Goal: Information Seeking & Learning: Understand process/instructions

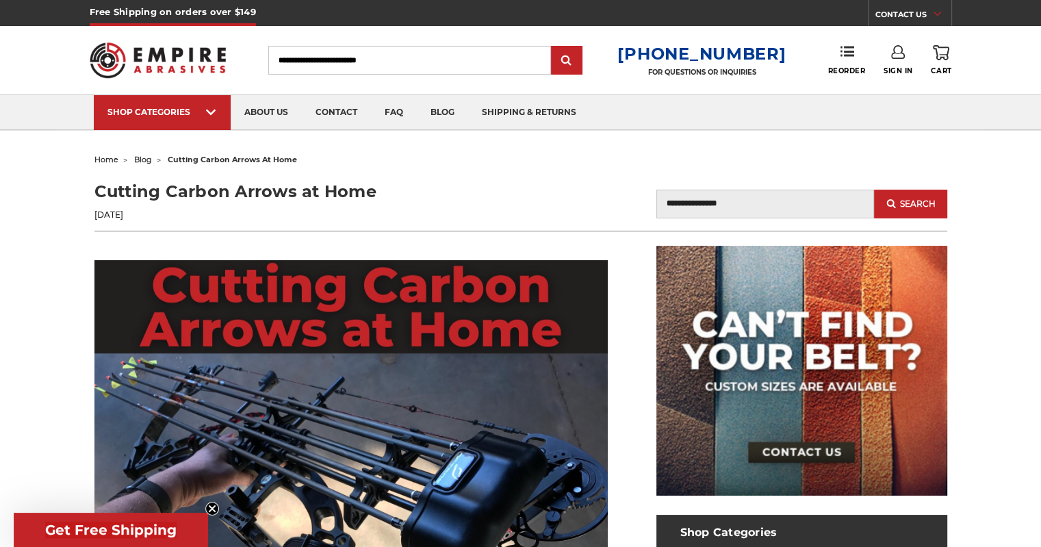
click at [324, 189] on h1 "Cutting Carbon Arrows at Home" at bounding box center [307, 191] width 427 height 25
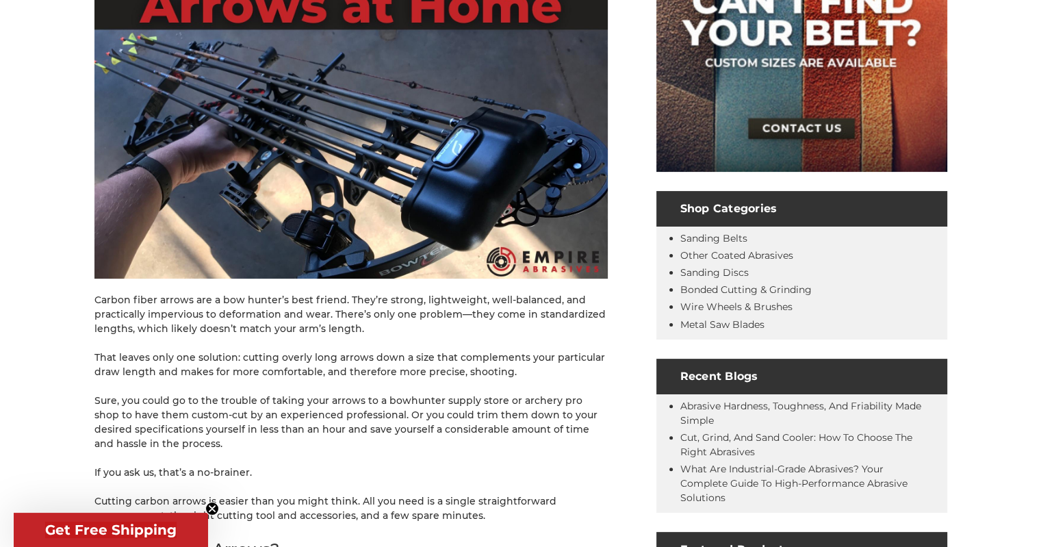
scroll to position [456, 0]
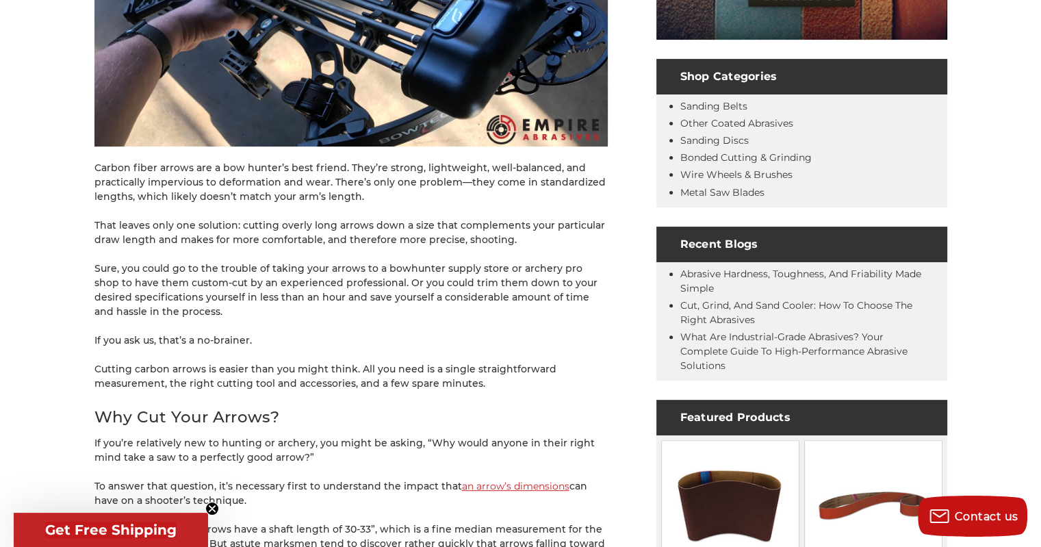
click at [200, 190] on p "Carbon fiber arrows are a bow hunter’s best friend. They’re strong, lightweight…" at bounding box center [351, 182] width 514 height 43
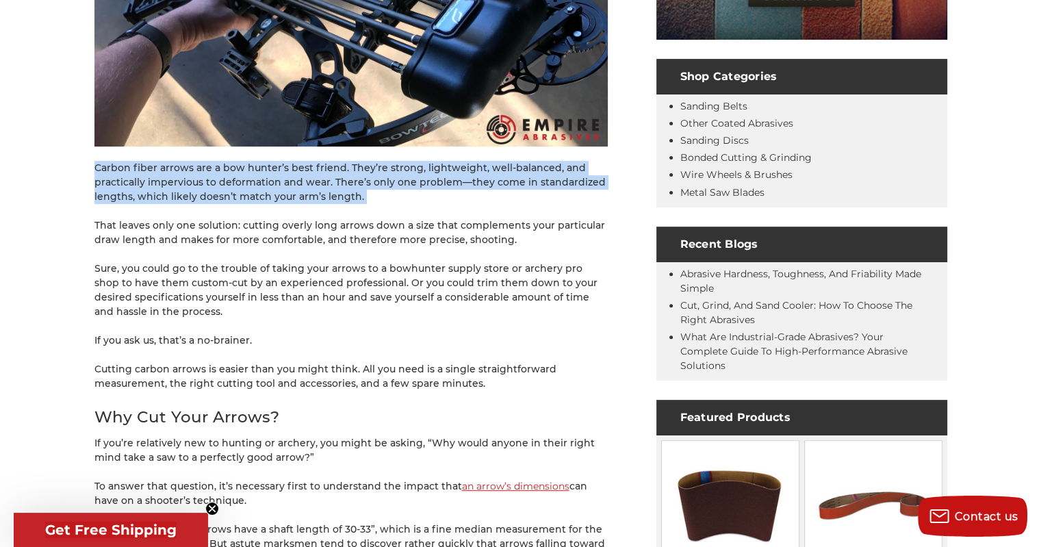
click at [200, 190] on p "Carbon fiber arrows are a bow hunter’s best friend. They’re strong, lightweight…" at bounding box center [351, 182] width 514 height 43
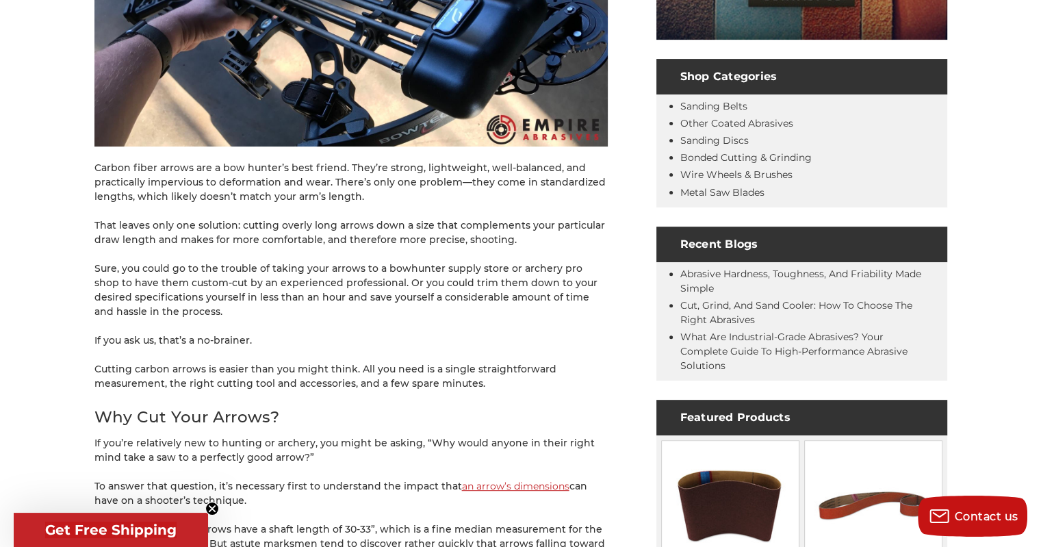
click at [449, 235] on p "That leaves only one solution: cutting overly long arrows down a size that comp…" at bounding box center [351, 232] width 514 height 29
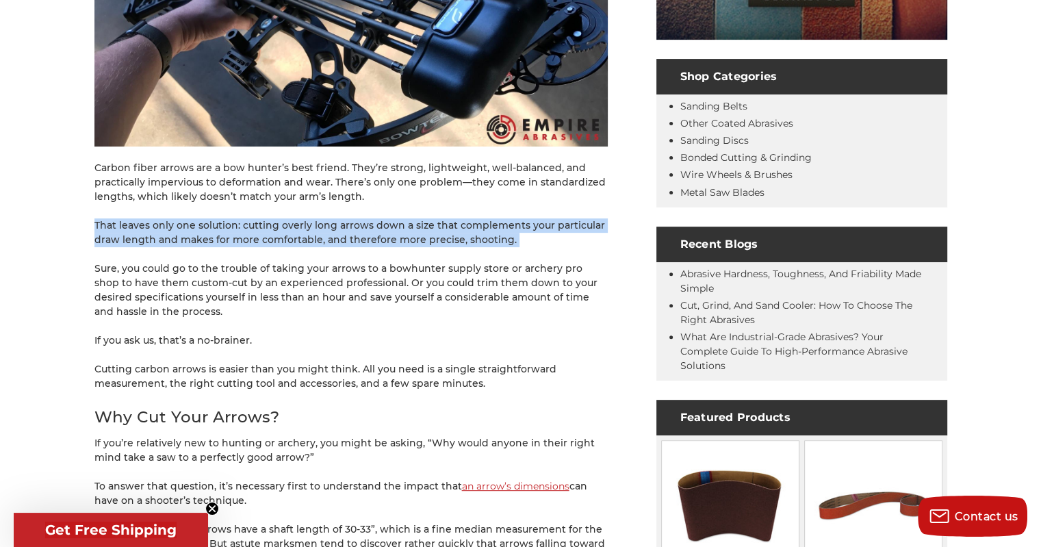
click at [449, 235] on p "That leaves only one solution: cutting overly long arrows down a size that comp…" at bounding box center [351, 232] width 514 height 29
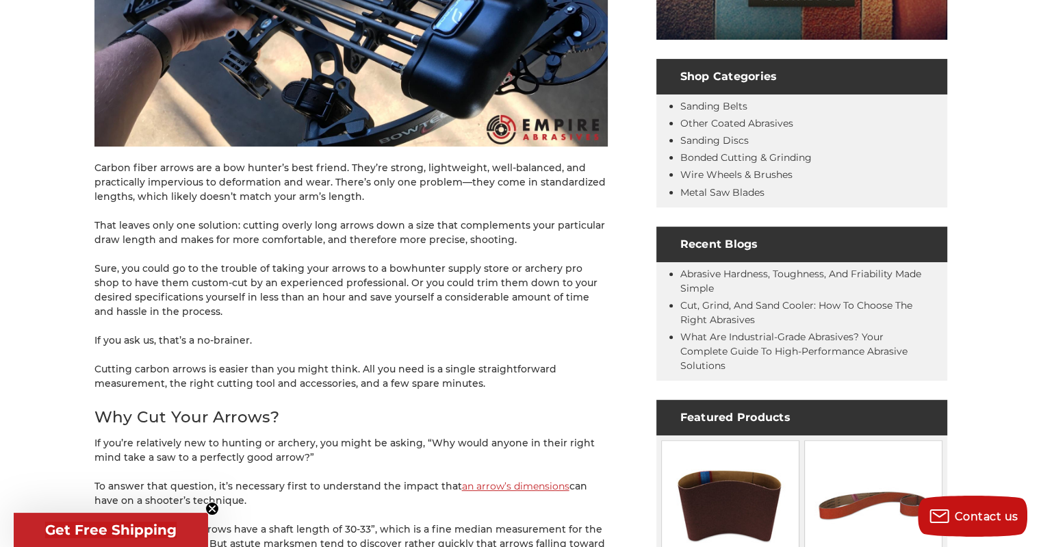
click at [416, 369] on p "Cutting carbon arrows is easier than you might think. All you need is a single …" at bounding box center [351, 376] width 514 height 29
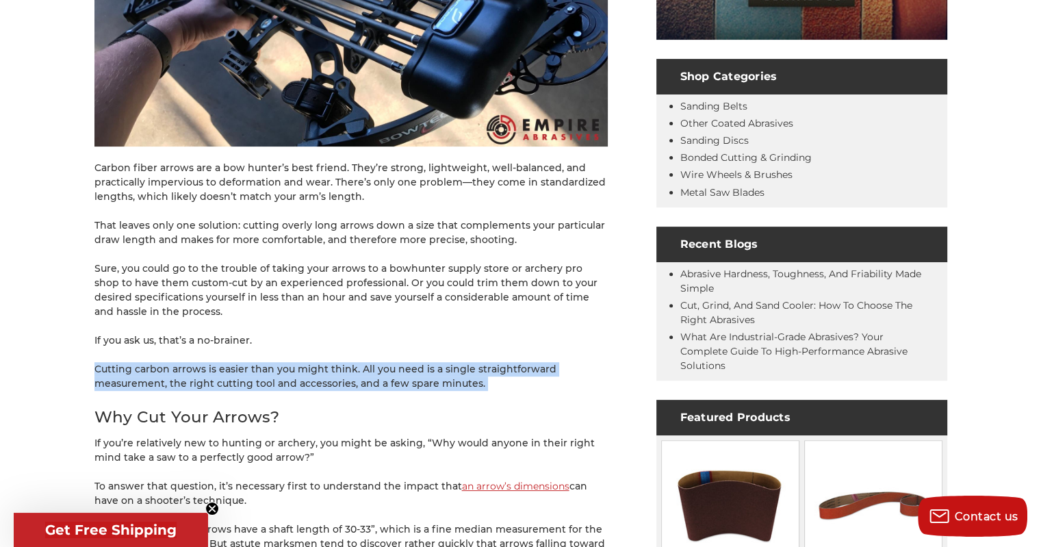
click at [416, 369] on p "Cutting carbon arrows is easier than you might think. All you need is a single …" at bounding box center [351, 376] width 514 height 29
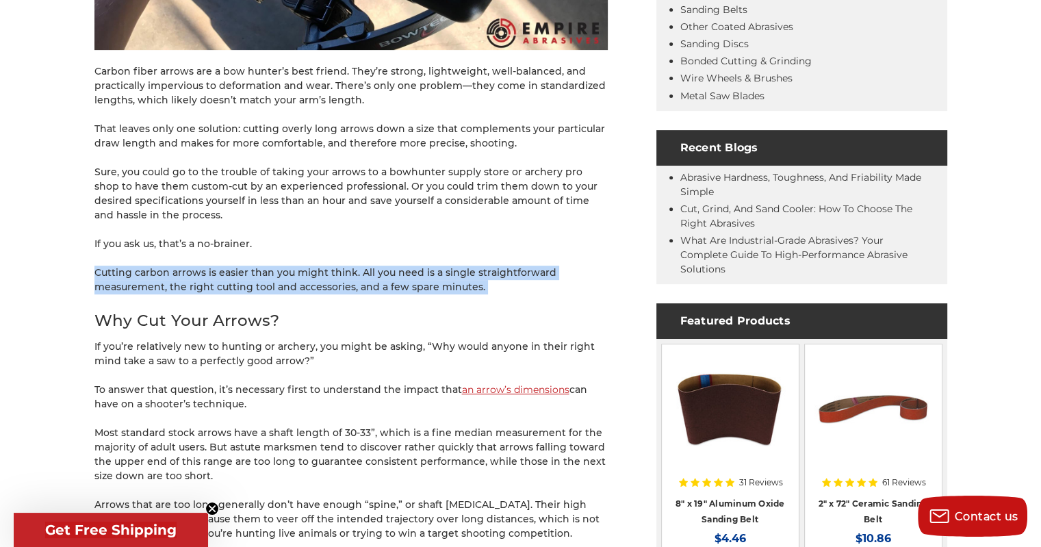
scroll to position [639, 0]
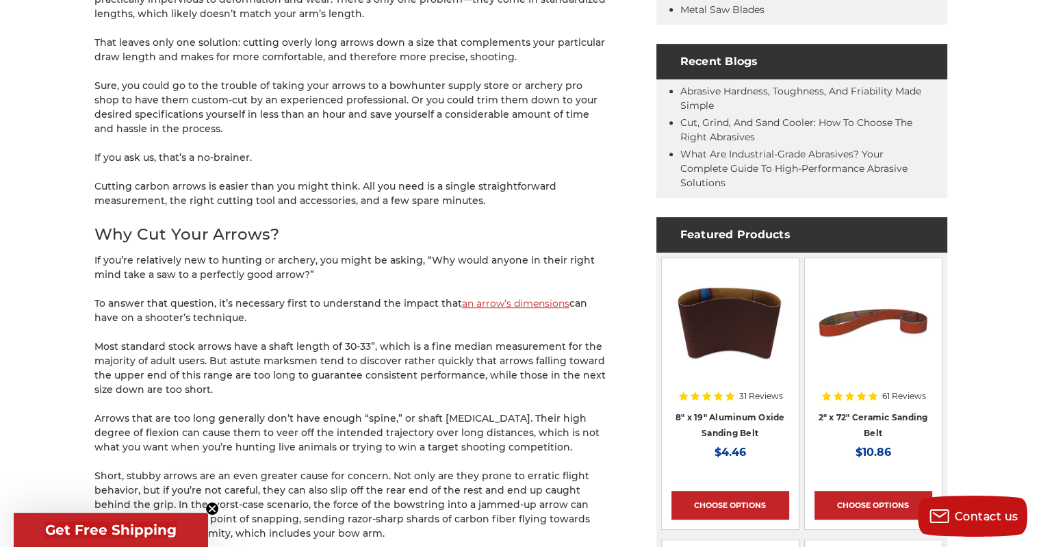
click at [399, 306] on p "To answer that question, it’s necessary first to understand the impact that an …" at bounding box center [351, 310] width 514 height 29
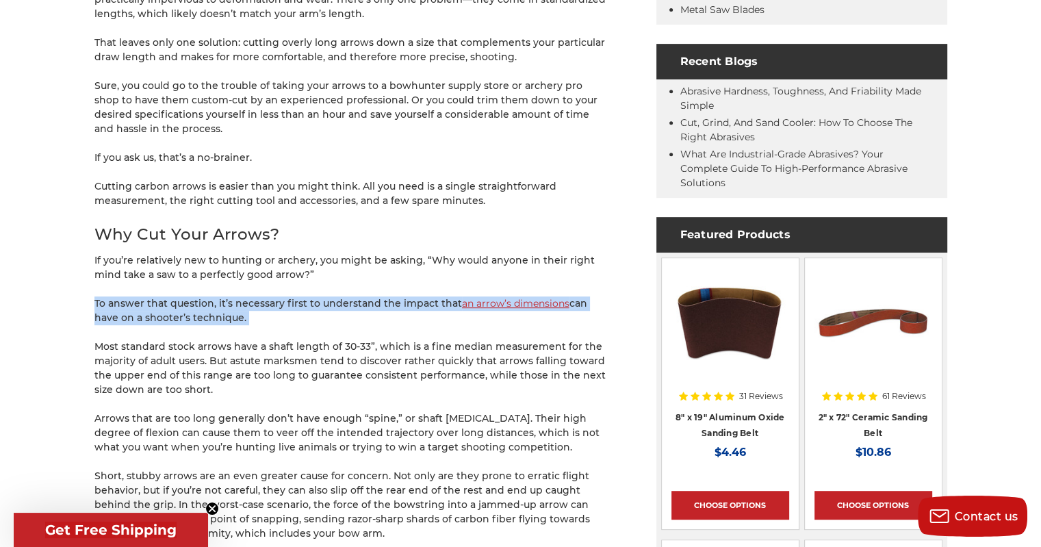
click at [399, 306] on p "To answer that question, it’s necessary first to understand the impact that an …" at bounding box center [351, 310] width 514 height 29
drag, startPoint x: 359, startPoint y: 265, endPoint x: 396, endPoint y: 323, distance: 69.0
click at [396, 324] on p "To answer that question, it’s necessary first to understand the impact that an …" at bounding box center [351, 310] width 514 height 29
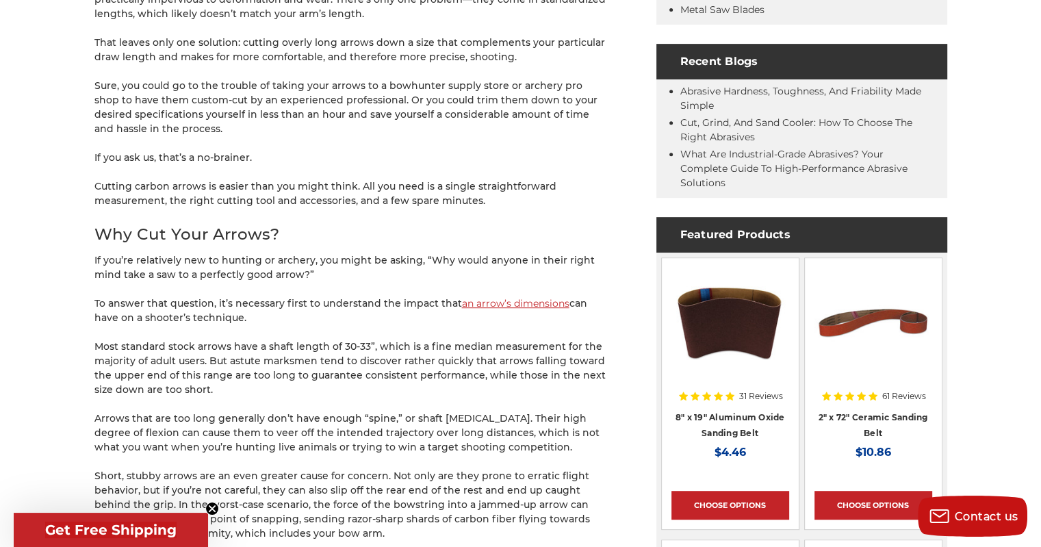
click at [353, 240] on h2 "Why Cut Your Arrows?" at bounding box center [351, 235] width 514 height 24
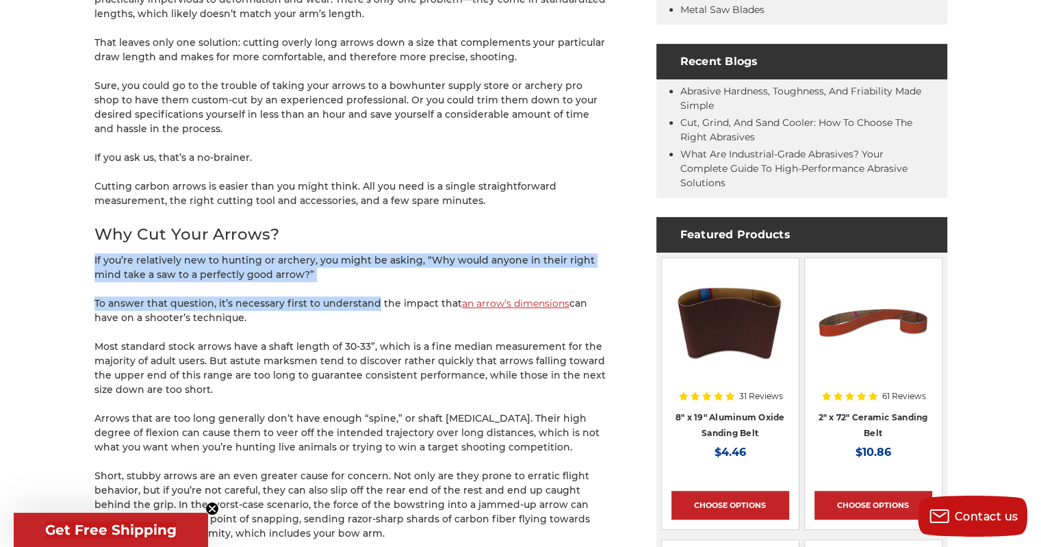
drag, startPoint x: 317, startPoint y: 219, endPoint x: 383, endPoint y: 309, distance: 112.2
drag, startPoint x: 401, startPoint y: 322, endPoint x: 338, endPoint y: 227, distance: 114.1
click at [338, 227] on h2 "Why Cut Your Arrows?" at bounding box center [351, 235] width 514 height 24
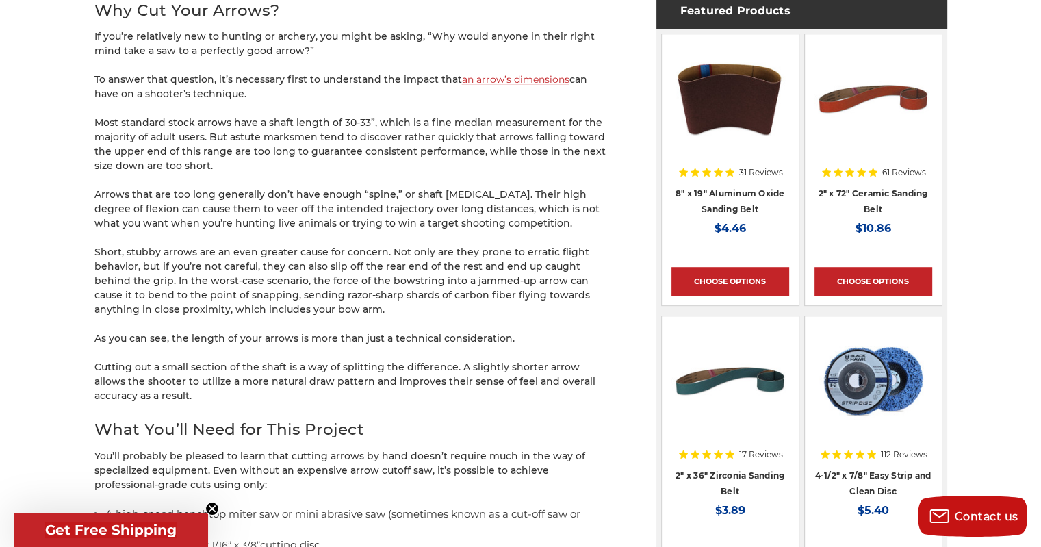
scroll to position [1096, 0]
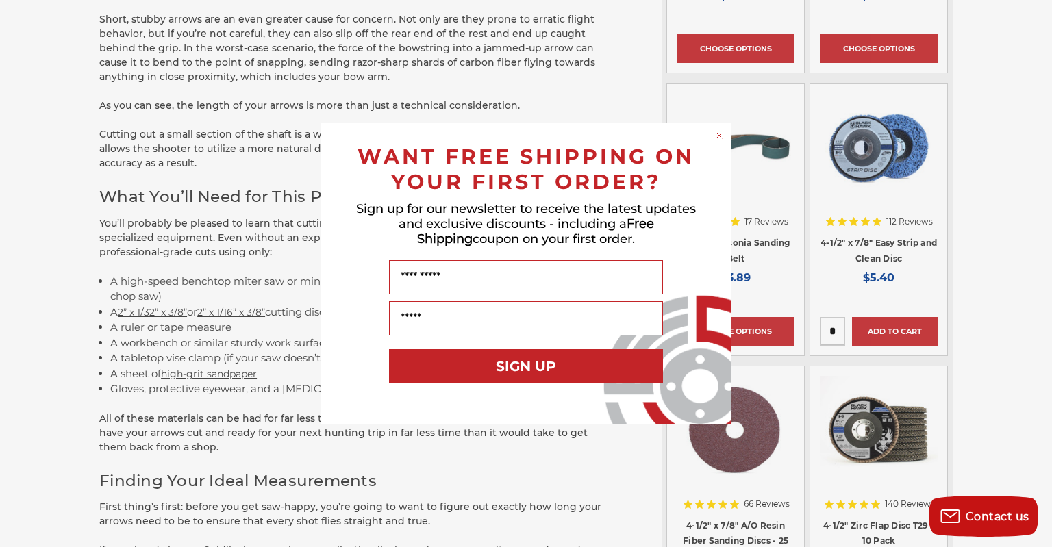
click at [715, 135] on circle "Close dialog" at bounding box center [719, 135] width 13 height 13
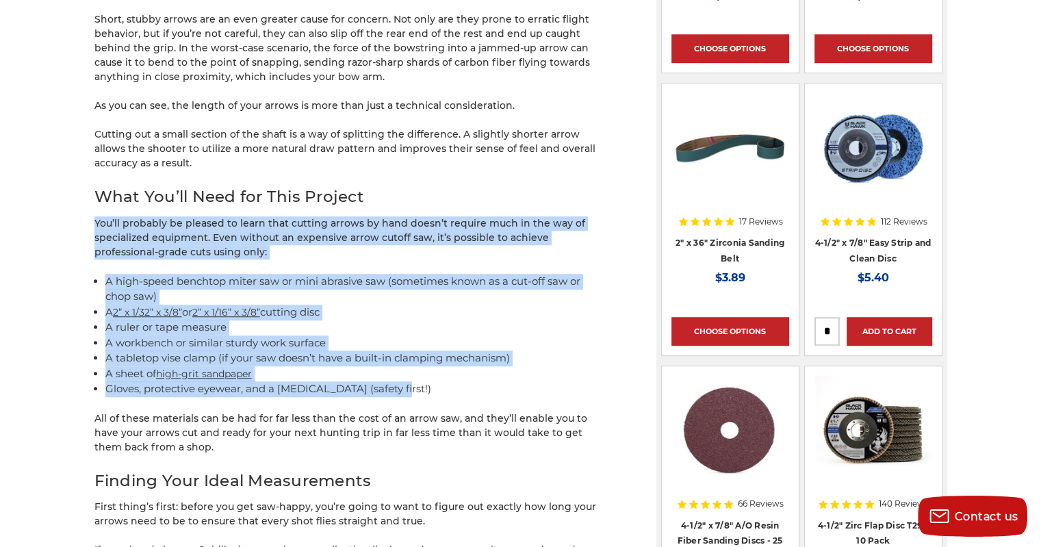
drag, startPoint x: 493, startPoint y: 207, endPoint x: 601, endPoint y: 396, distance: 217.4
click at [597, 388] on div "Carbon fiber arrows are a bow hunter’s best friend. They’re strong, lightweight…" at bounding box center [351, 423] width 514 height 2517
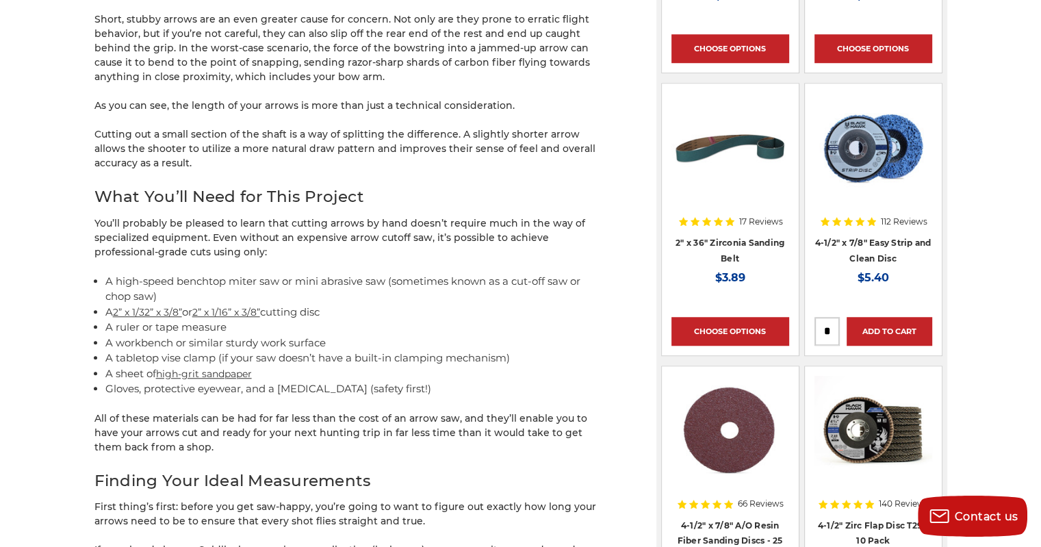
click at [600, 416] on p "All of these materials can be had for far less than the cost of an arrow saw, a…" at bounding box center [351, 433] width 514 height 43
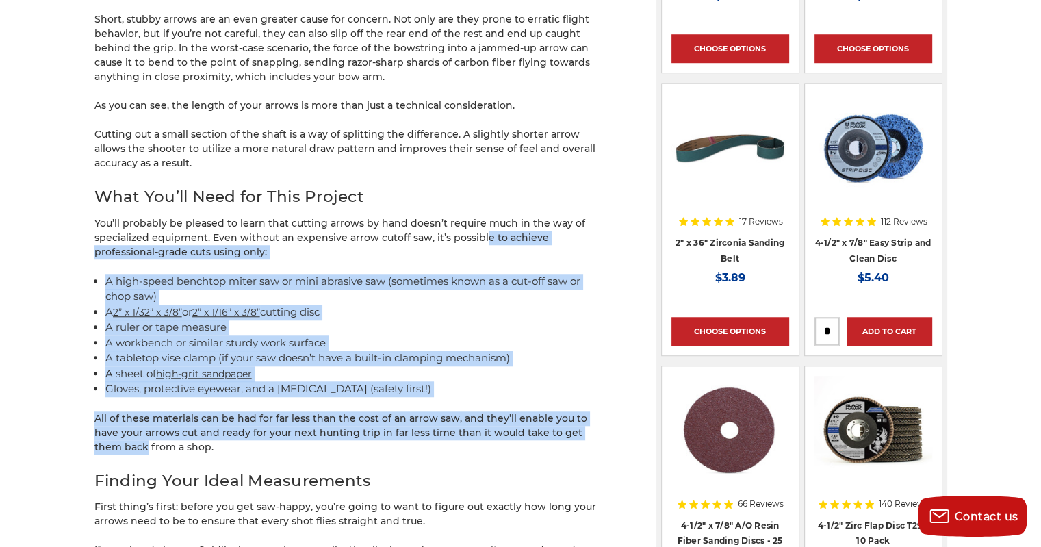
drag, startPoint x: 605, startPoint y: 430, endPoint x: 467, endPoint y: 227, distance: 245.9
click at [475, 229] on div "Carbon fiber arrows are a bow hunter’s best friend. They’re strong, lightweight…" at bounding box center [351, 423] width 514 height 2517
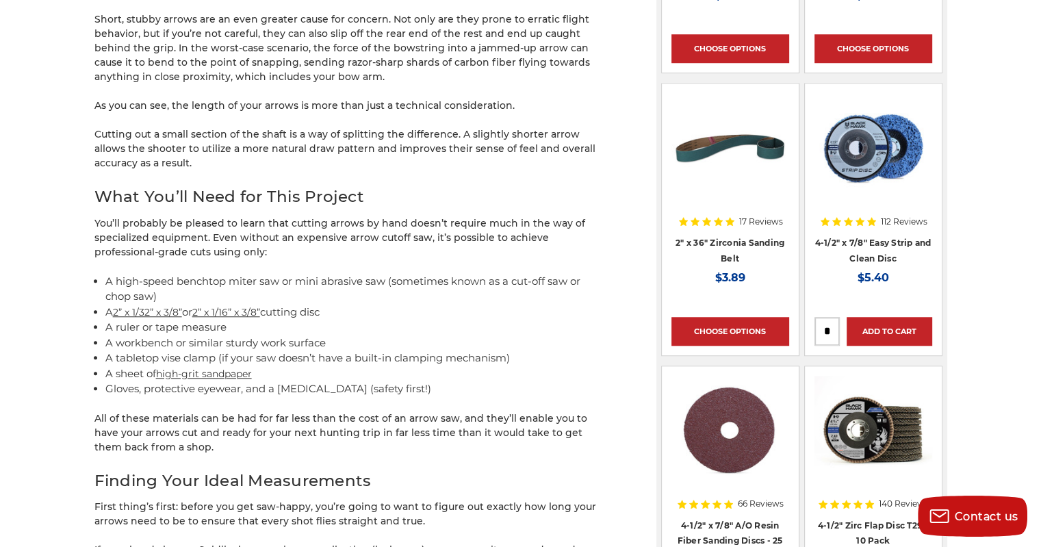
click at [467, 227] on p "You’ll probably be pleased to learn that cutting arrows by hand doesn’t require…" at bounding box center [351, 237] width 514 height 43
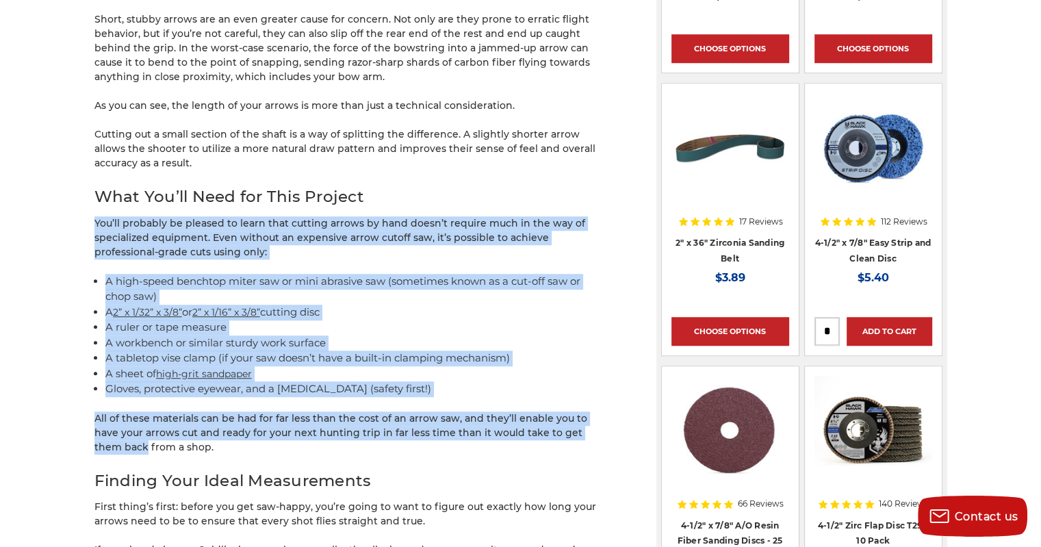
drag, startPoint x: 431, startPoint y: 190, endPoint x: 612, endPoint y: 446, distance: 313.9
click at [605, 443] on div "Carbon fiber arrows are a bow hunter’s best friend. They’re strong, lightweight…" at bounding box center [351, 423] width 514 height 2517
click at [614, 445] on article "Cutting Carbon Arrows at Home [DATE] Blog Search Search Carbon fiber arrows are…" at bounding box center [520, 390] width 853 height 2612
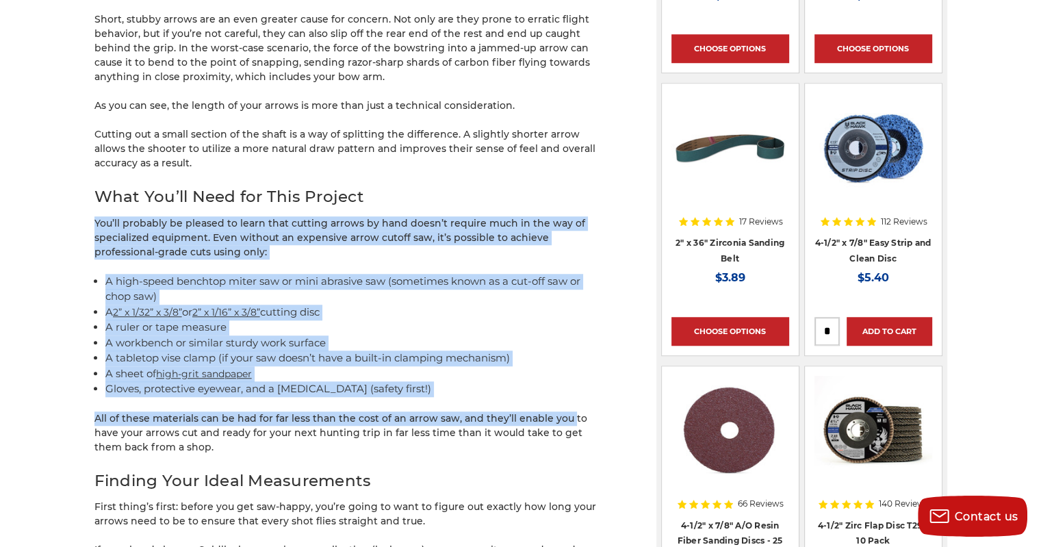
drag, startPoint x: 446, startPoint y: 184, endPoint x: 582, endPoint y: 435, distance: 286.5
click at [575, 431] on div "Carbon fiber arrows are a bow hunter’s best friend. They’re strong, lightweight…" at bounding box center [351, 423] width 514 height 2517
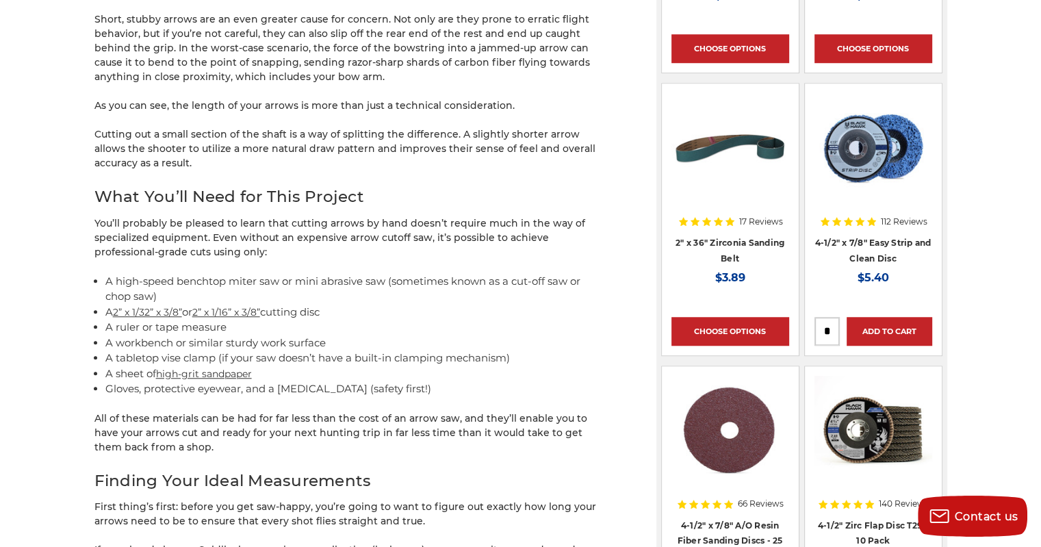
click at [582, 435] on p "All of these materials can be had for far less than the cost of an arrow saw, a…" at bounding box center [351, 433] width 514 height 43
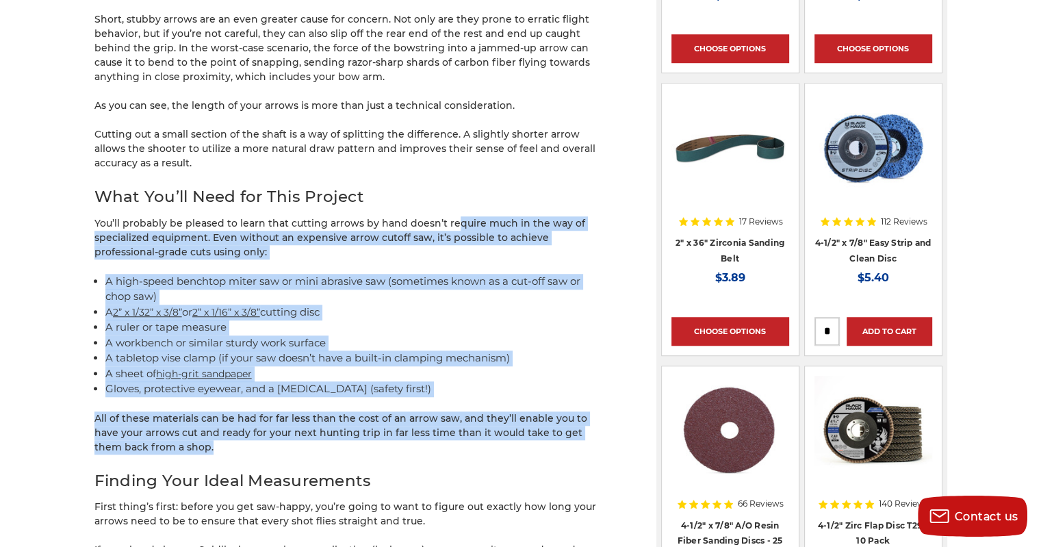
drag, startPoint x: 589, startPoint y: 420, endPoint x: 440, endPoint y: 201, distance: 264.2
click at [446, 212] on div "Carbon fiber arrows are a bow hunter’s best friend. They’re strong, lightweight…" at bounding box center [351, 423] width 514 height 2517
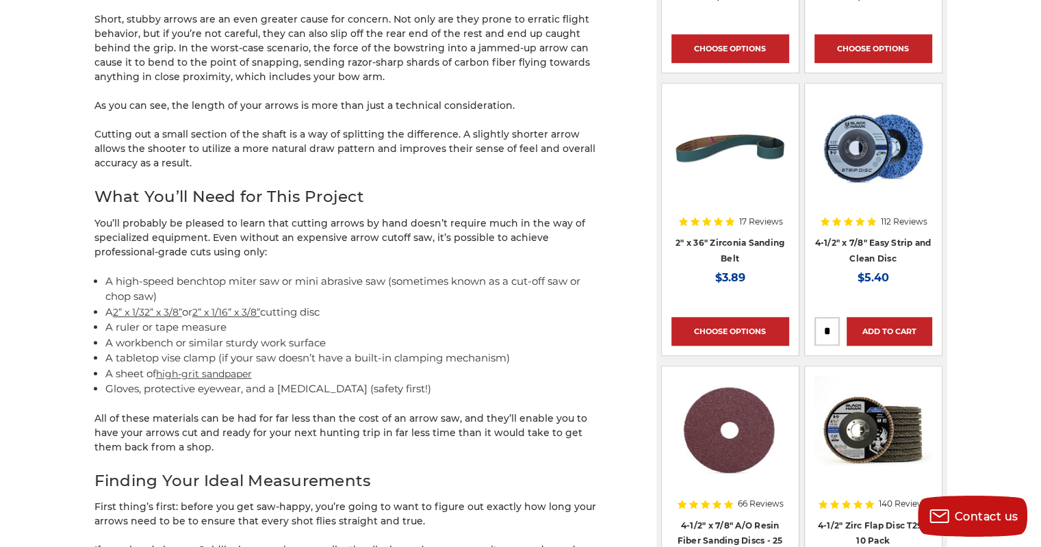
click at [440, 201] on h2 "What You’ll Need for This Project" at bounding box center [351, 197] width 514 height 24
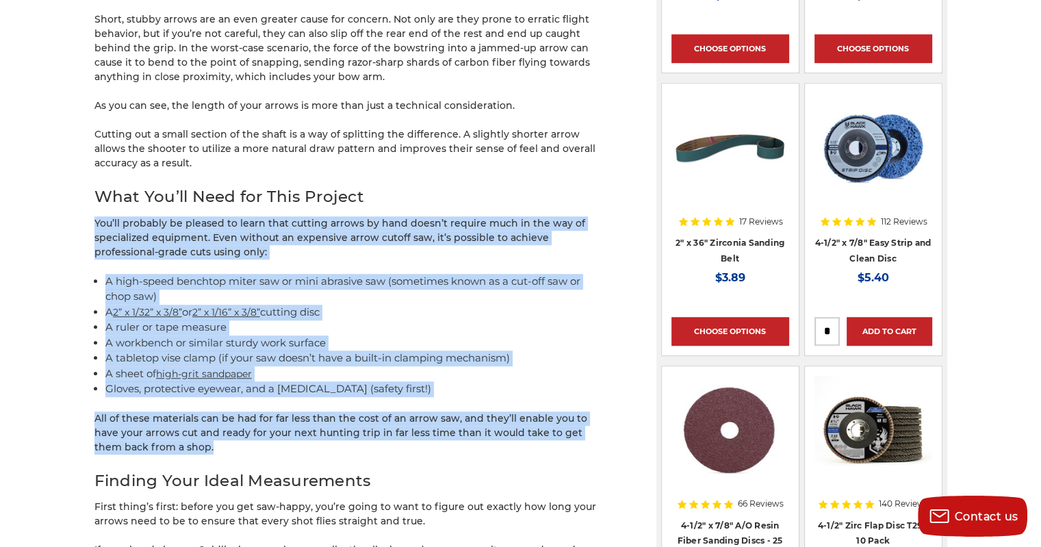
drag, startPoint x: 411, startPoint y: 179, endPoint x: 583, endPoint y: 453, distance: 323.1
click at [575, 448] on div "Carbon fiber arrows are a bow hunter’s best friend. They’re strong, lightweight…" at bounding box center [351, 423] width 514 height 2517
click at [585, 453] on p "All of these materials can be had for far less than the cost of an arrow saw, a…" at bounding box center [351, 433] width 514 height 43
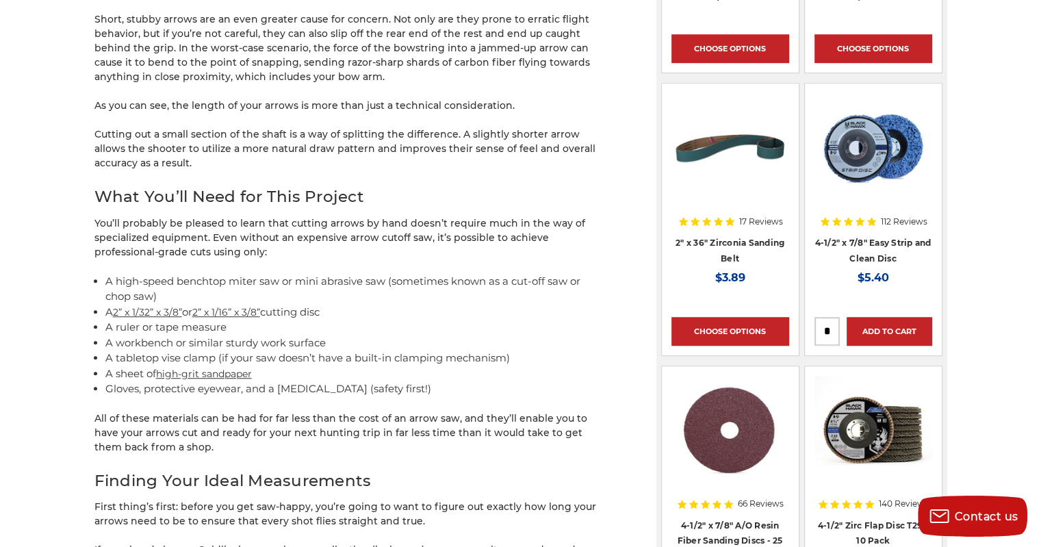
click at [405, 144] on p "Cutting out a small section of the shaft is a way of splitting the difference. …" at bounding box center [351, 148] width 514 height 43
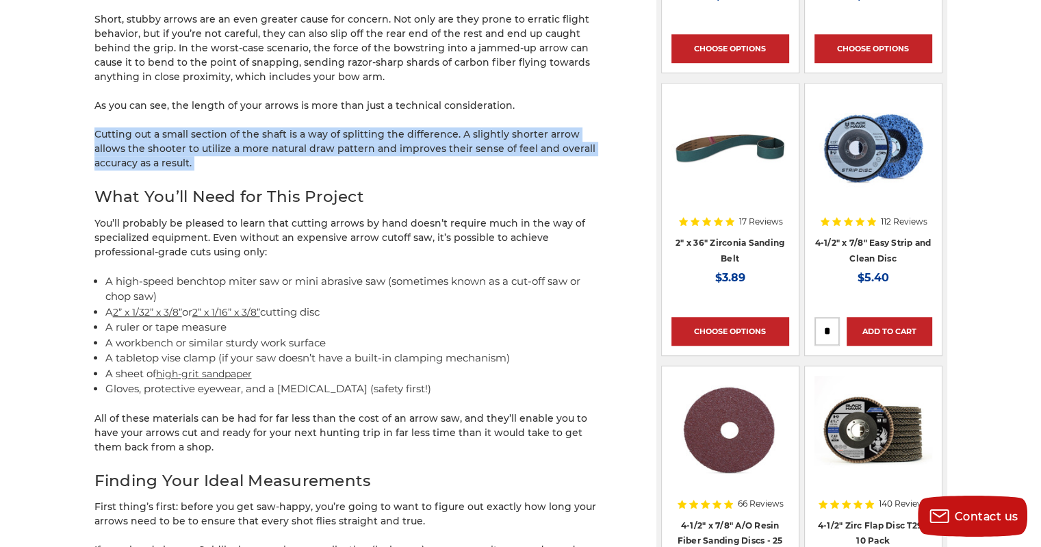
click at [405, 144] on p "Cutting out a small section of the shaft is a way of splitting the difference. …" at bounding box center [351, 148] width 514 height 43
click at [412, 147] on p "Cutting out a small section of the shaft is a way of splitting the difference. …" at bounding box center [351, 148] width 514 height 43
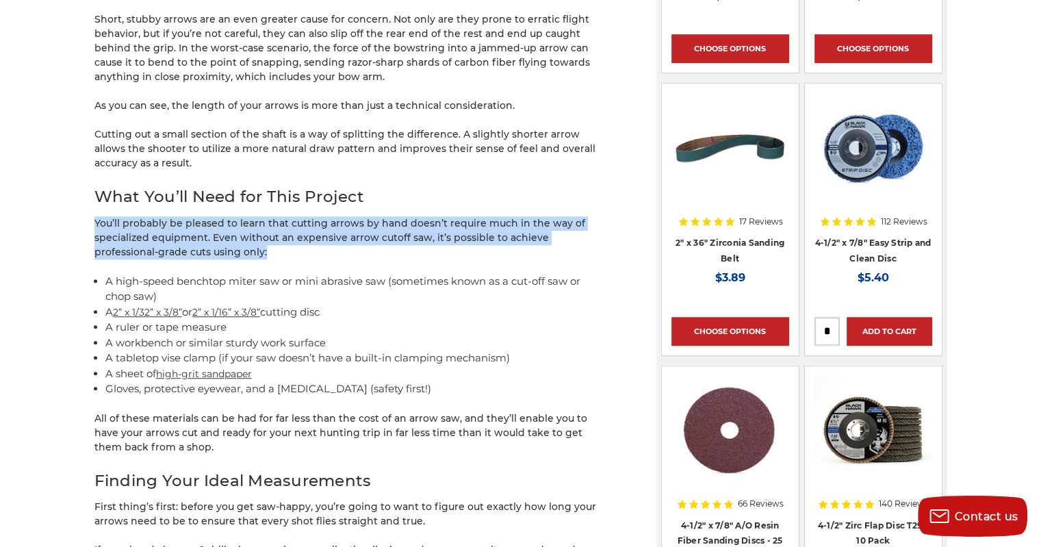
drag, startPoint x: 498, startPoint y: 246, endPoint x: 508, endPoint y: 260, distance: 17.1
click at [508, 259] on div "Carbon fiber arrows are a bow hunter’s best friend. They’re strong, lightweight…" at bounding box center [351, 423] width 514 height 2517
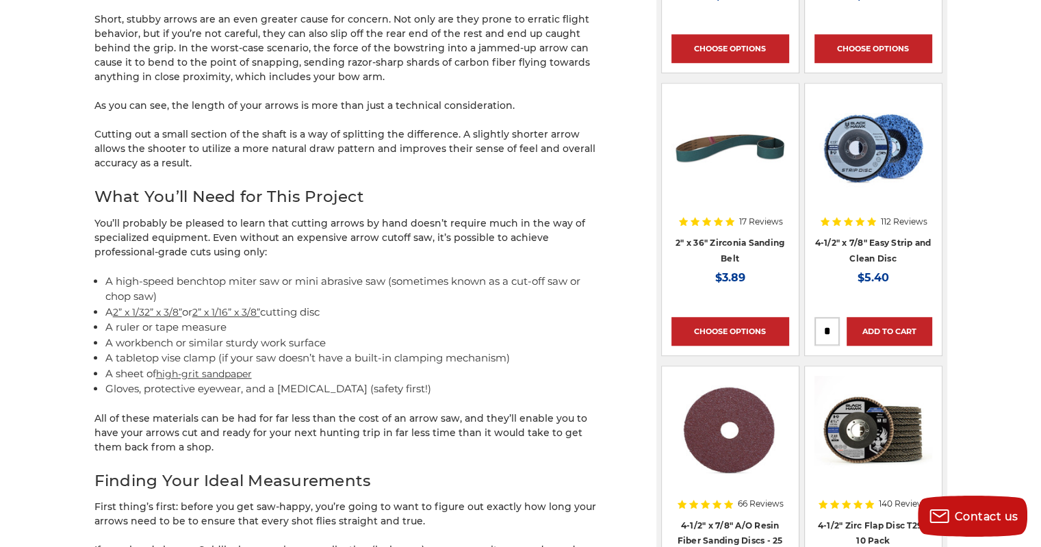
click at [508, 260] on div "Carbon fiber arrows are a bow hunter’s best friend. They’re strong, lightweight…" at bounding box center [351, 423] width 514 height 2517
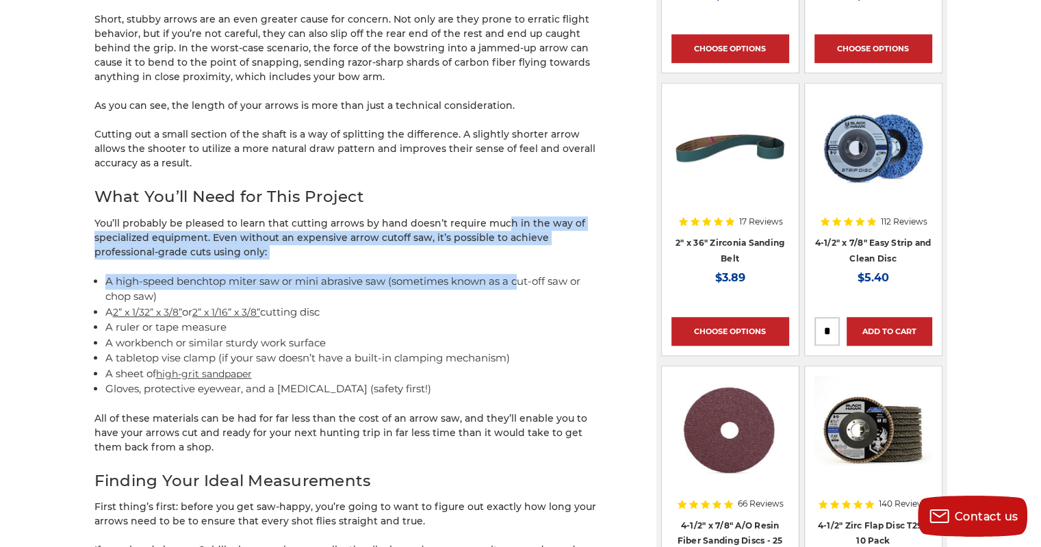
drag, startPoint x: 520, startPoint y: 253, endPoint x: 491, endPoint y: 214, distance: 48.5
click at [496, 216] on div "Carbon fiber arrows are a bow hunter’s best friend. They’re strong, lightweight…" at bounding box center [351, 423] width 514 height 2517
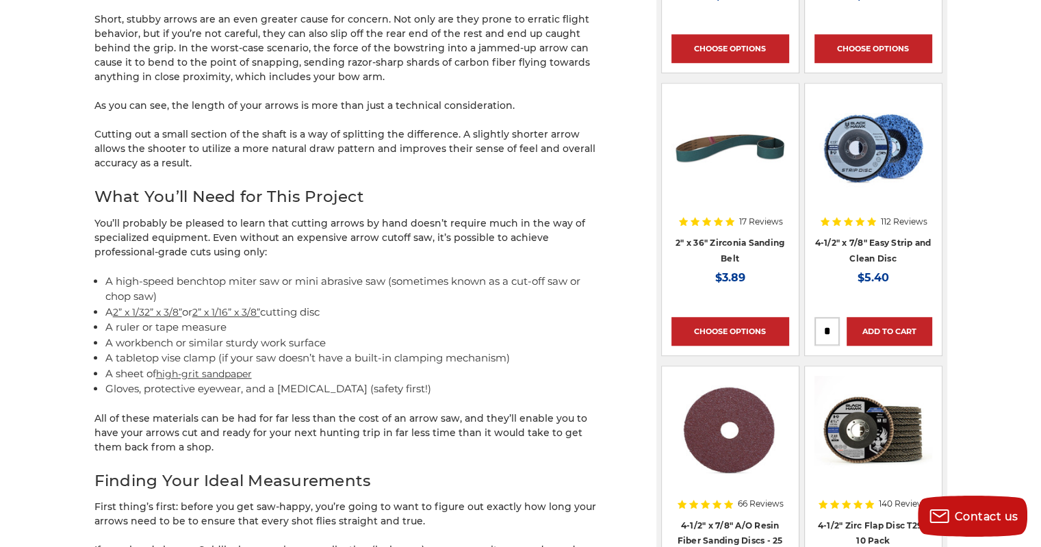
click at [490, 214] on div "Carbon fiber arrows are a bow hunter’s best friend. They’re strong, lightweight…" at bounding box center [351, 423] width 514 height 2517
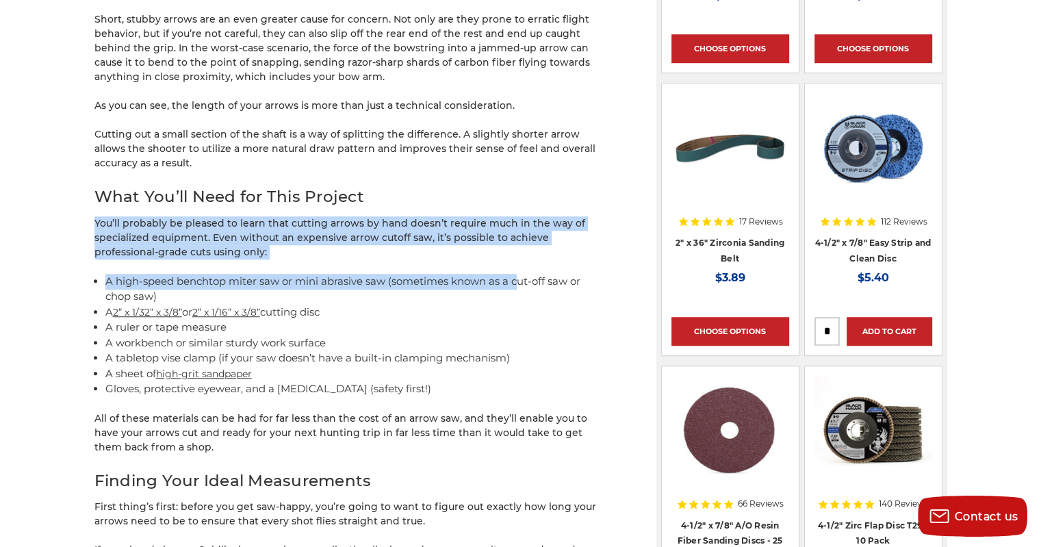
drag, startPoint x: 470, startPoint y: 199, endPoint x: 520, endPoint y: 281, distance: 96.5
click at [520, 281] on div "Carbon fiber arrows are a bow hunter’s best friend. They’re strong, lightweight…" at bounding box center [351, 423] width 514 height 2517
click at [520, 283] on li "A high-speed benchtop miter saw or mini abrasive saw (sometimes known as a cut-…" at bounding box center [356, 289] width 503 height 31
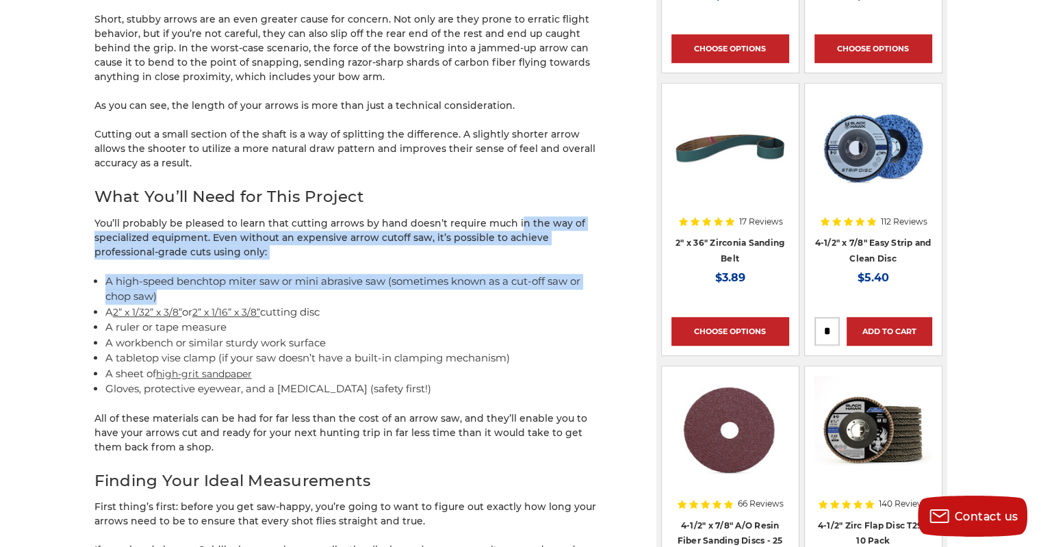
drag, startPoint x: 531, startPoint y: 298, endPoint x: 494, endPoint y: 210, distance: 96.0
click at [498, 203] on div "Carbon fiber arrows are a bow hunter’s best friend. They’re strong, lightweight…" at bounding box center [351, 423] width 514 height 2517
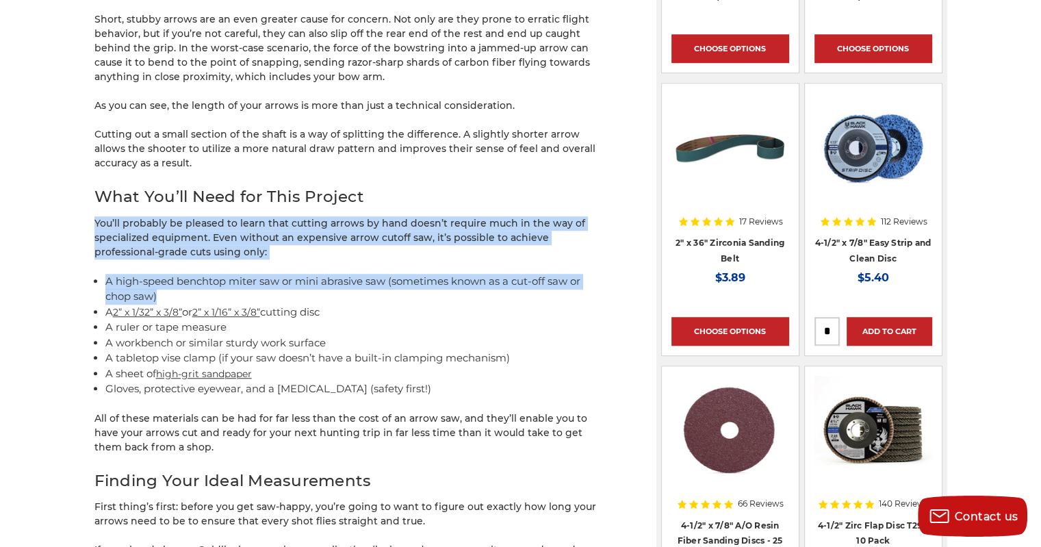
click at [494, 210] on div "Carbon fiber arrows are a bow hunter’s best friend. They’re strong, lightweight…" at bounding box center [351, 423] width 514 height 2517
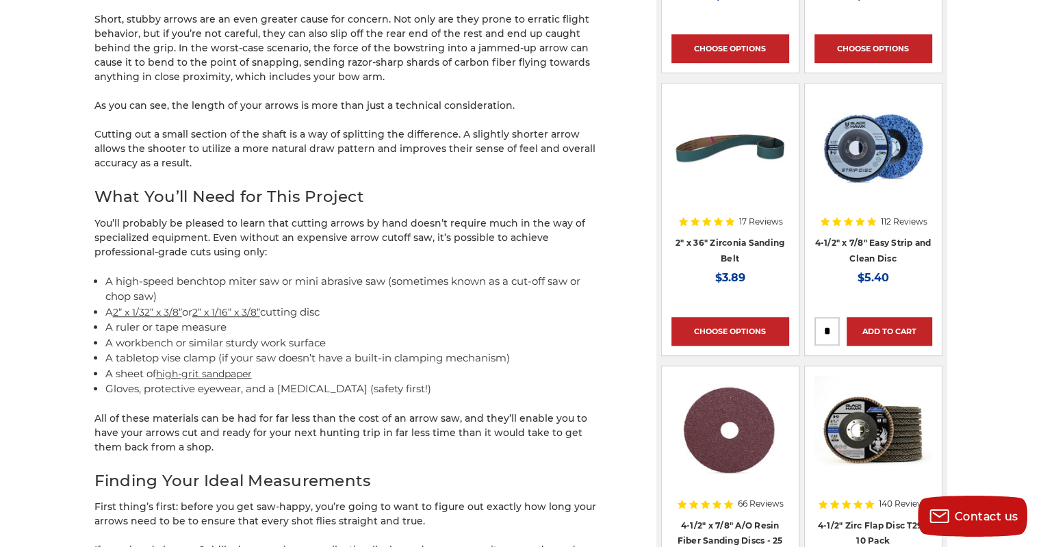
click at [271, 105] on p "As you can see, the length of your arrows is more than just a technical conside…" at bounding box center [351, 106] width 514 height 14
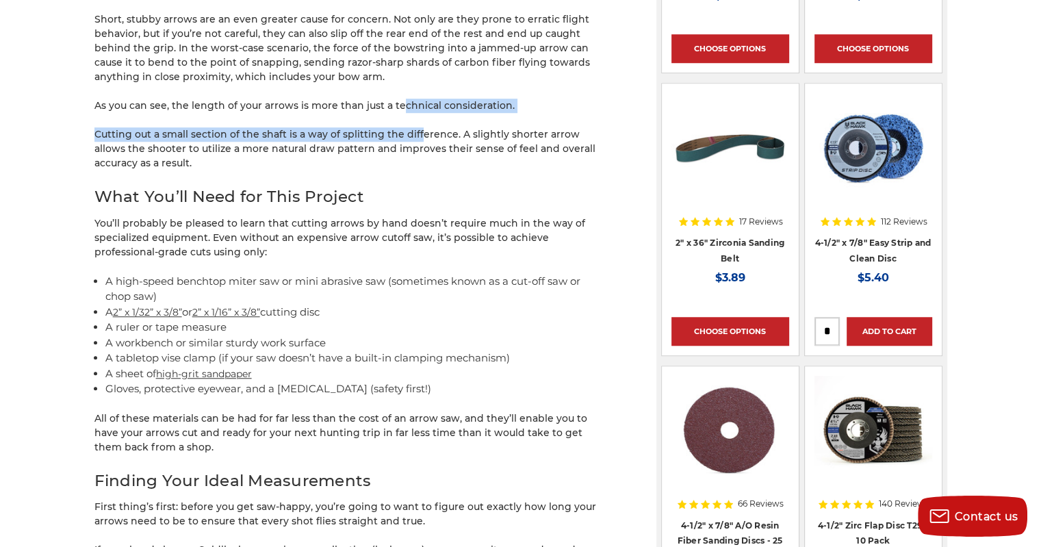
drag, startPoint x: 401, startPoint y: 116, endPoint x: 457, endPoint y: 158, distance: 70.0
click at [445, 154] on div "Carbon fiber arrows are a bow hunter’s best friend. They’re strong, lightweight…" at bounding box center [351, 423] width 514 height 2517
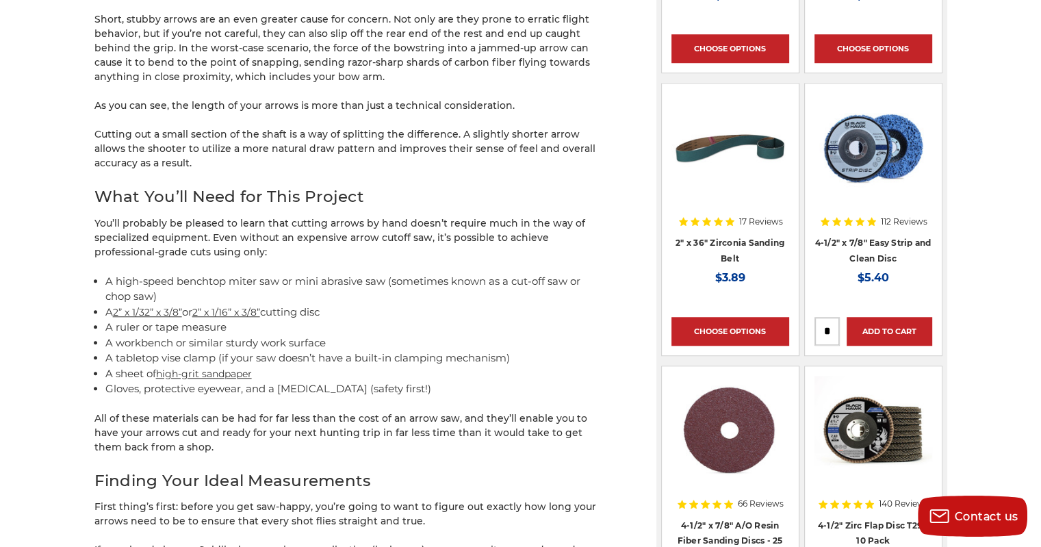
drag, startPoint x: 457, startPoint y: 160, endPoint x: 473, endPoint y: 166, distance: 17.2
click at [457, 160] on p "Cutting out a small section of the shaft is a way of splitting the difference. …" at bounding box center [351, 148] width 514 height 43
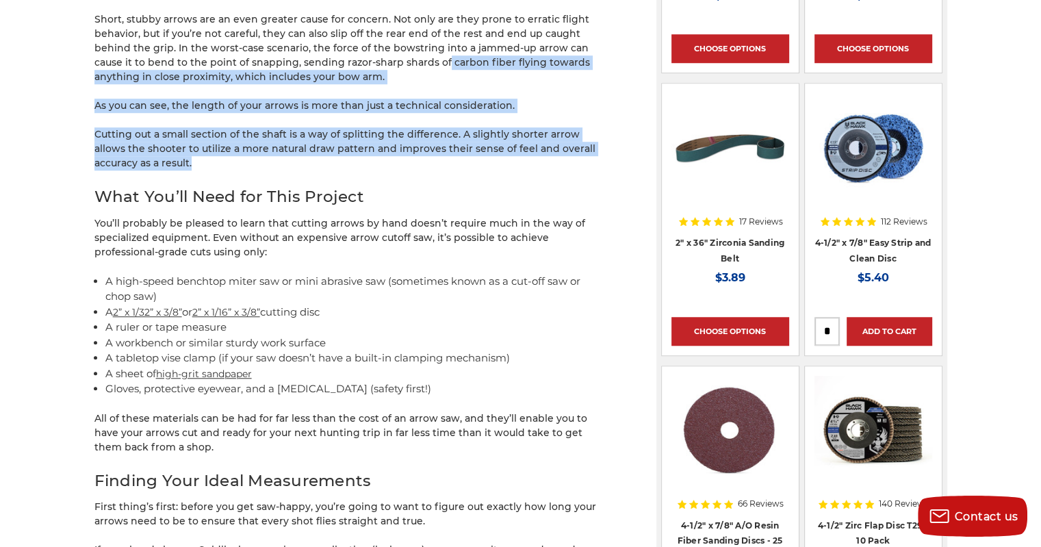
drag, startPoint x: 473, startPoint y: 166, endPoint x: 388, endPoint y: 64, distance: 133.7
click at [389, 64] on div "Carbon fiber arrows are a bow hunter’s best friend. They’re strong, lightweight…" at bounding box center [351, 423] width 514 height 2517
click at [388, 64] on p "Short, stubby arrows are an even greater cause for concern. Not only are they p…" at bounding box center [351, 48] width 514 height 72
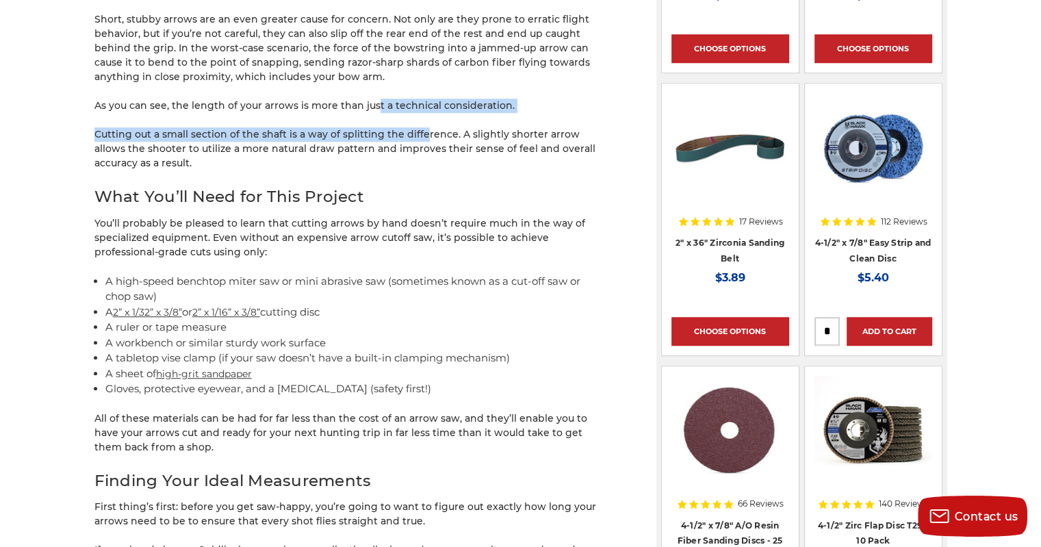
drag, startPoint x: 375, startPoint y: 89, endPoint x: 438, endPoint y: 155, distance: 91.5
click at [433, 153] on div "Carbon fiber arrows are a bow hunter’s best friend. They’re strong, lightweight…" at bounding box center [351, 423] width 514 height 2517
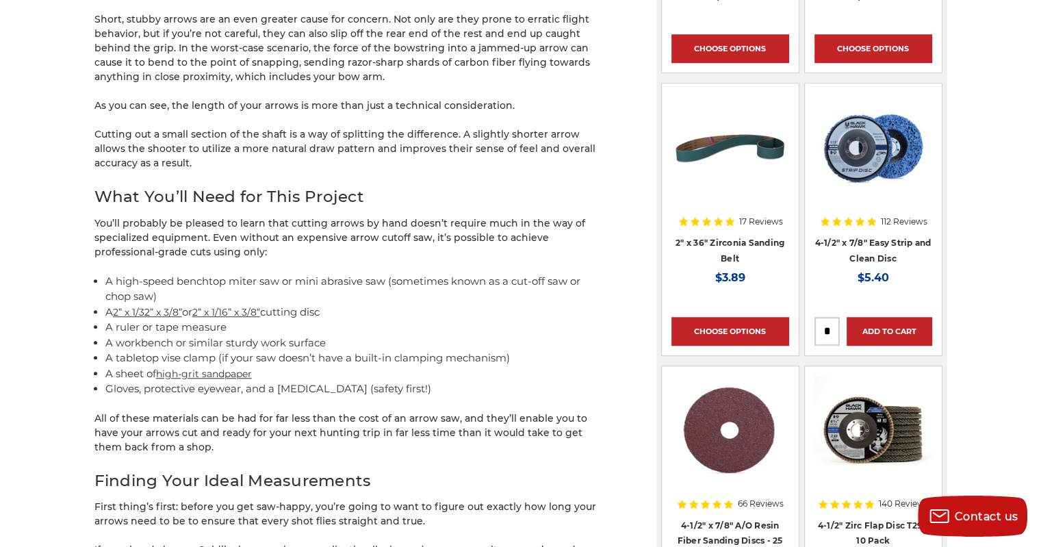
click at [452, 164] on p "Cutting out a small section of the shaft is a way of splitting the difference. …" at bounding box center [351, 148] width 514 height 43
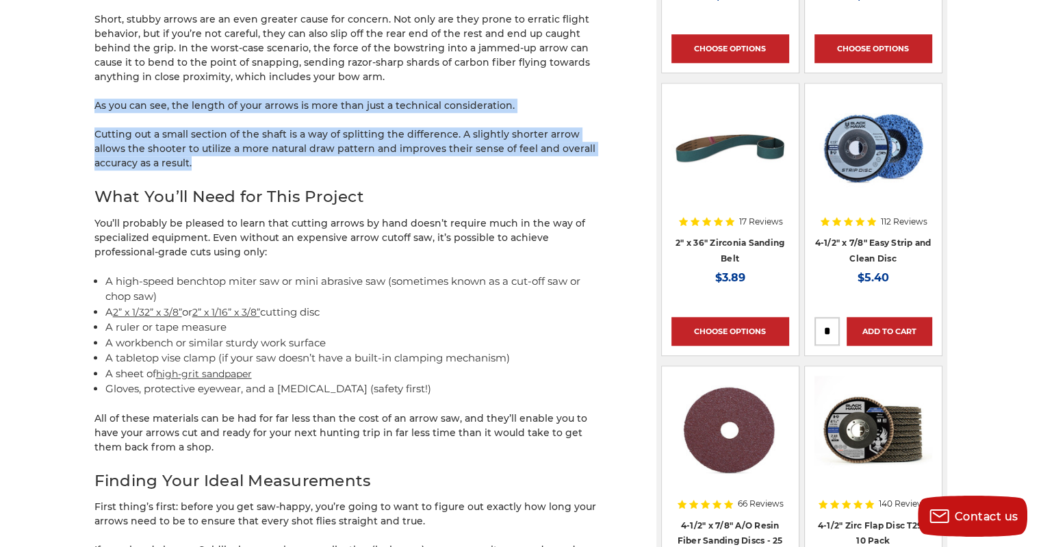
drag, startPoint x: 462, startPoint y: 169, endPoint x: 396, endPoint y: 77, distance: 112.5
click at [399, 77] on div "Carbon fiber arrows are a bow hunter’s best friend. They’re strong, lightweight…" at bounding box center [351, 423] width 514 height 2517
click at [396, 78] on p "Short, stubby arrows are an even greater cause for concern. Not only are they p…" at bounding box center [351, 48] width 514 height 72
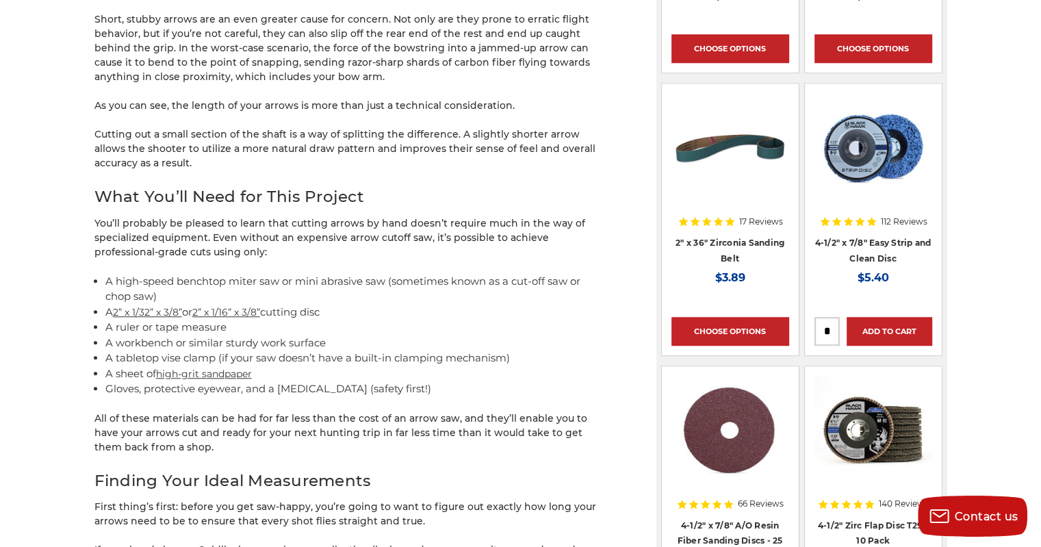
click at [485, 184] on div "Carbon fiber arrows are a bow hunter’s best friend. They’re strong, lightweight…" at bounding box center [351, 423] width 514 height 2517
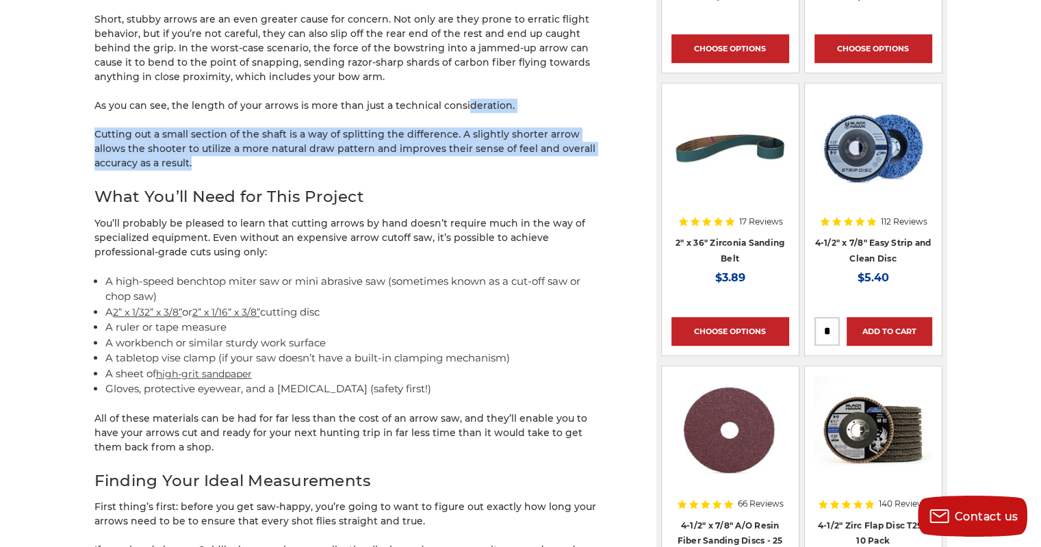
drag, startPoint x: 525, startPoint y: 166, endPoint x: 456, endPoint y: 99, distance: 96.4
click at [459, 99] on div "Carbon fiber arrows are a bow hunter’s best friend. They’re strong, lightweight…" at bounding box center [351, 423] width 514 height 2517
click at [456, 99] on p "As you can see, the length of your arrows is more than just a technical conside…" at bounding box center [351, 106] width 514 height 14
